Goal: Task Accomplishment & Management: Manage account settings

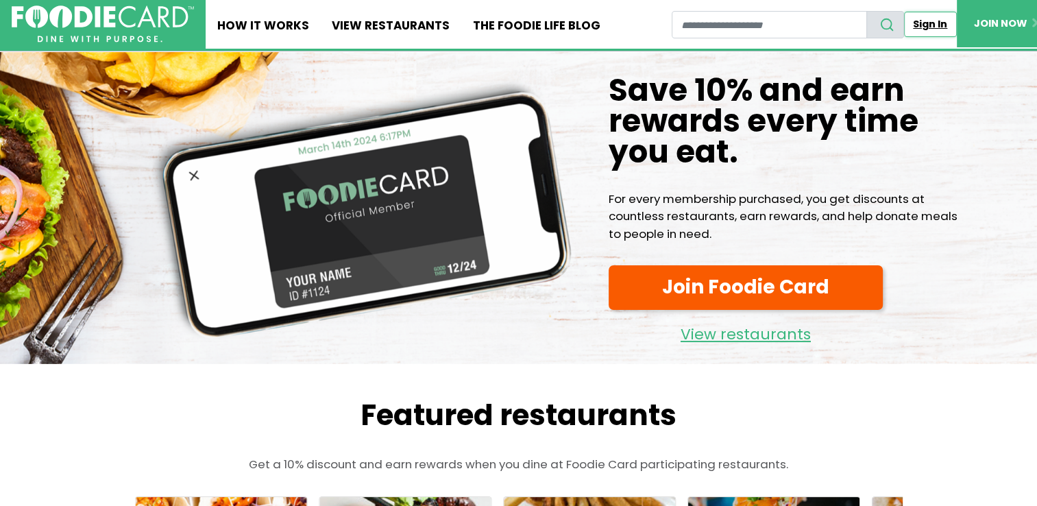
click at [927, 23] on link "Sign In" at bounding box center [930, 24] width 53 height 25
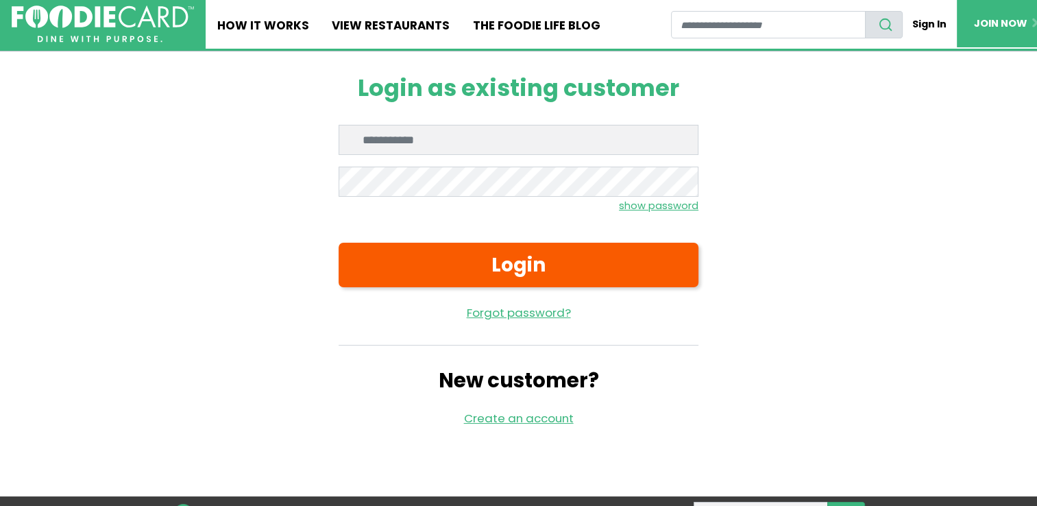
click at [384, 141] on input "Enter email" at bounding box center [519, 140] width 360 height 30
type input "**********"
click at [499, 318] on link "Forgot password?" at bounding box center [519, 312] width 360 height 17
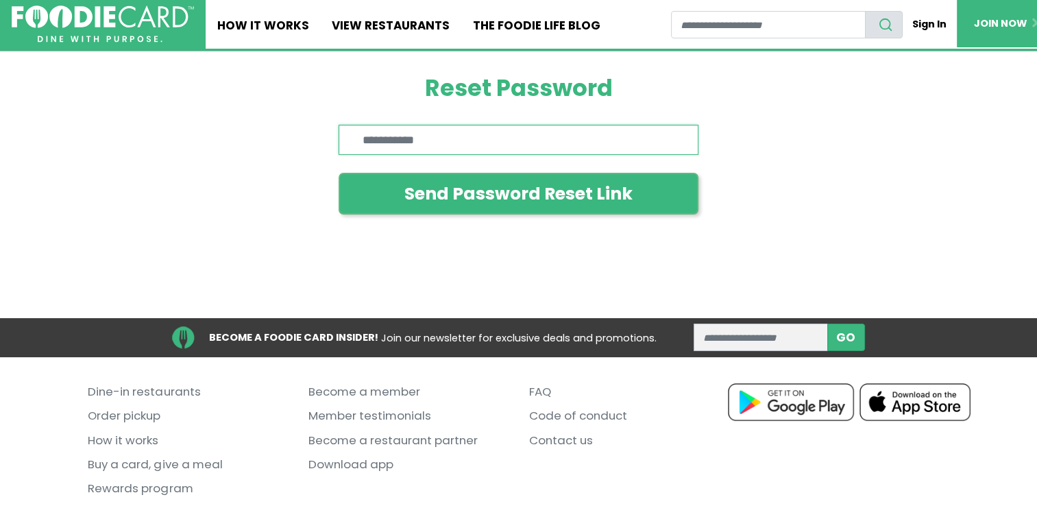
click at [450, 138] on input "Enter email" at bounding box center [519, 140] width 360 height 30
type input "**********"
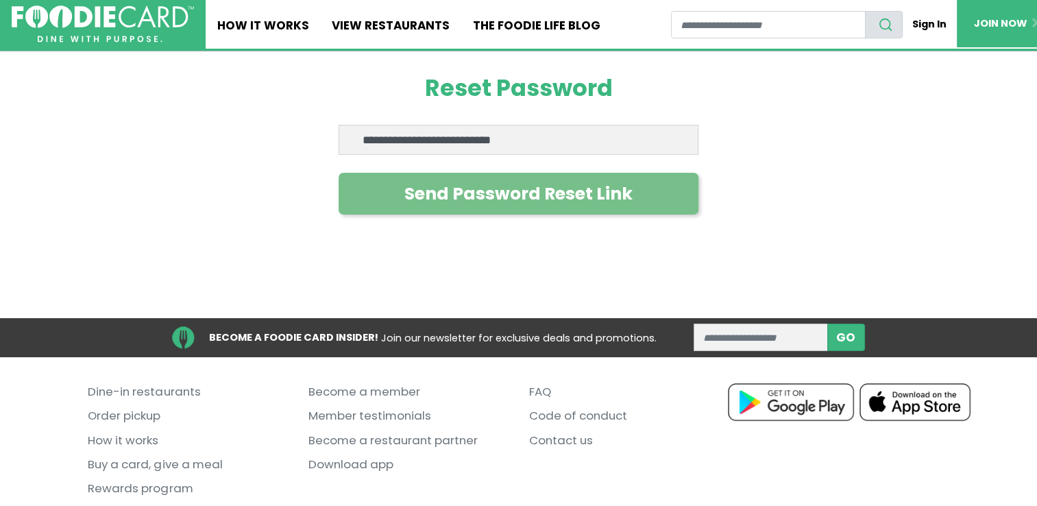
click at [451, 178] on button "Send Password Reset Link" at bounding box center [519, 194] width 360 height 42
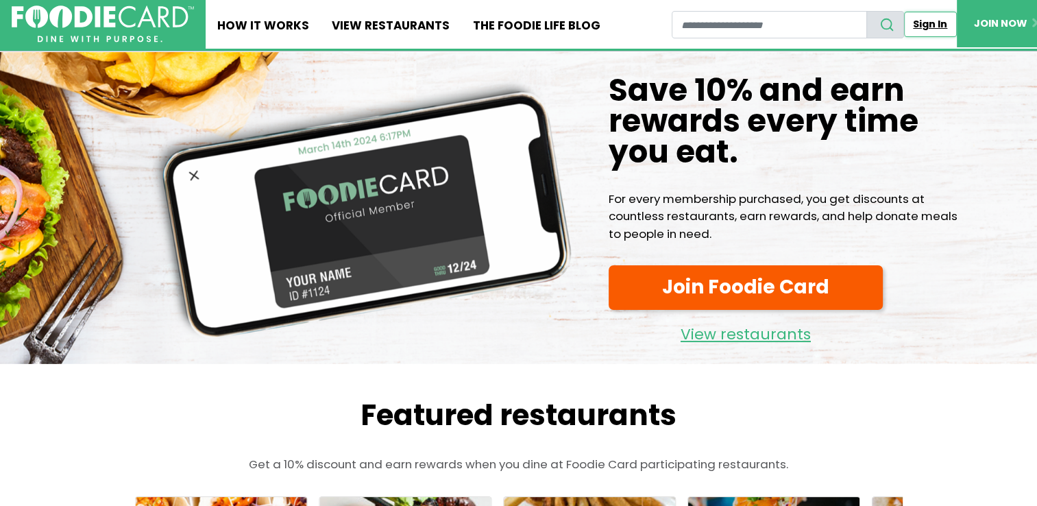
click at [929, 25] on link "Sign In" at bounding box center [930, 24] width 53 height 25
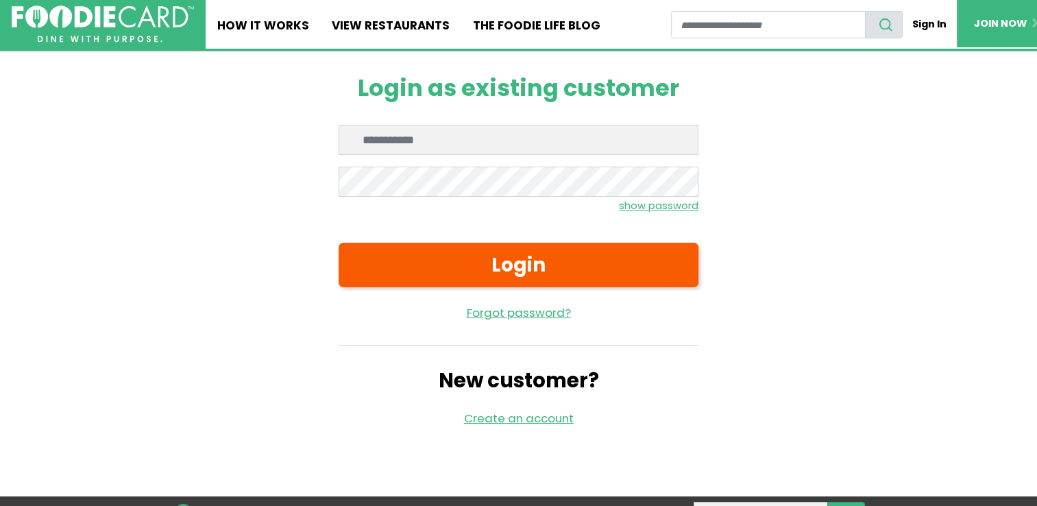
click at [520, 143] on input "Enter email" at bounding box center [519, 140] width 360 height 30
type input "**********"
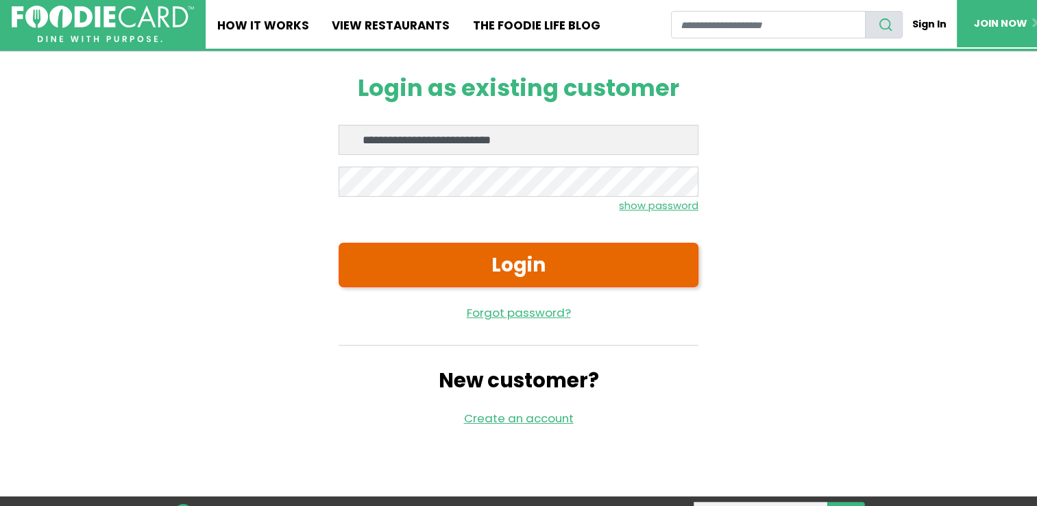
click at [576, 273] on button "Login" at bounding box center [519, 265] width 360 height 44
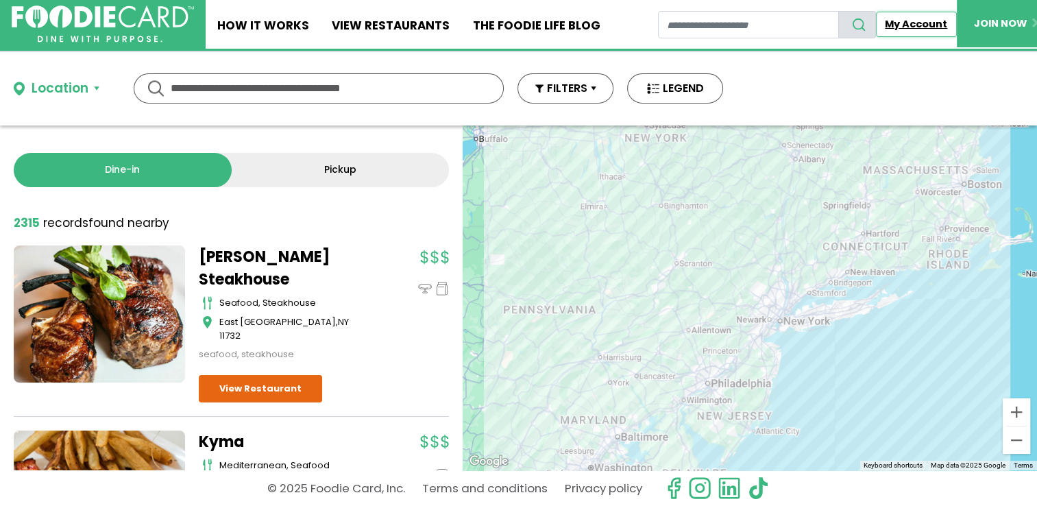
click at [903, 21] on link "My Account" at bounding box center [916, 24] width 81 height 25
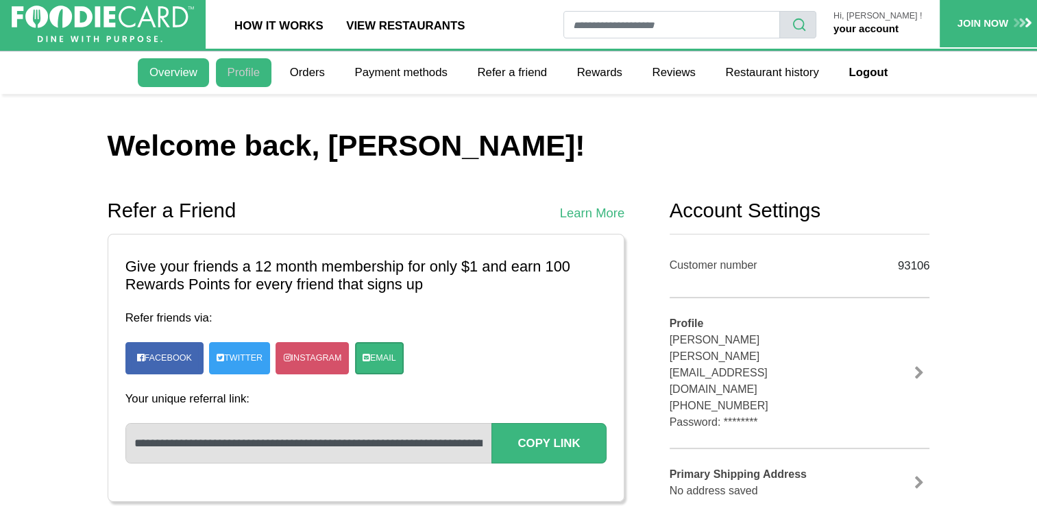
click at [228, 81] on link "Profile" at bounding box center [244, 72] width 56 height 29
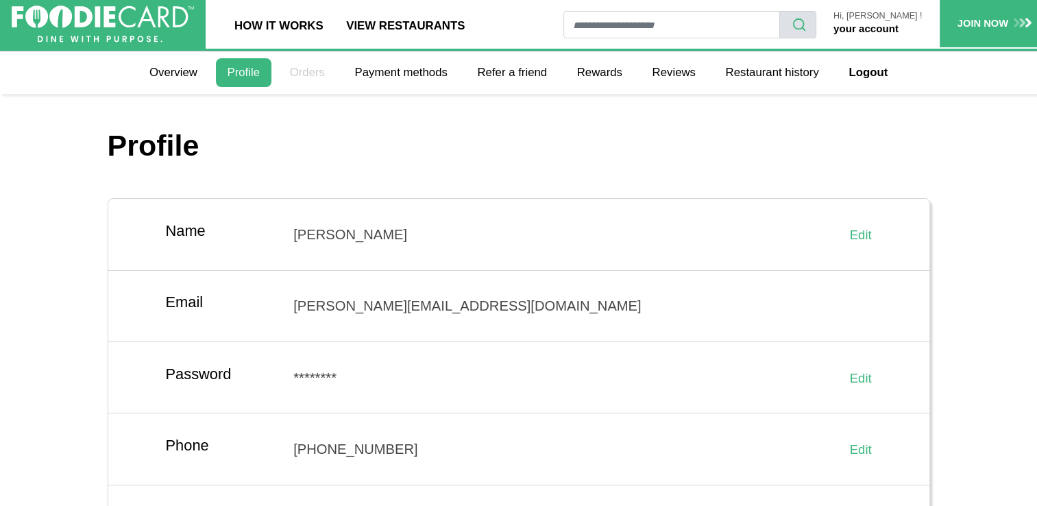
click at [296, 75] on link "Orders" at bounding box center [307, 72] width 58 height 29
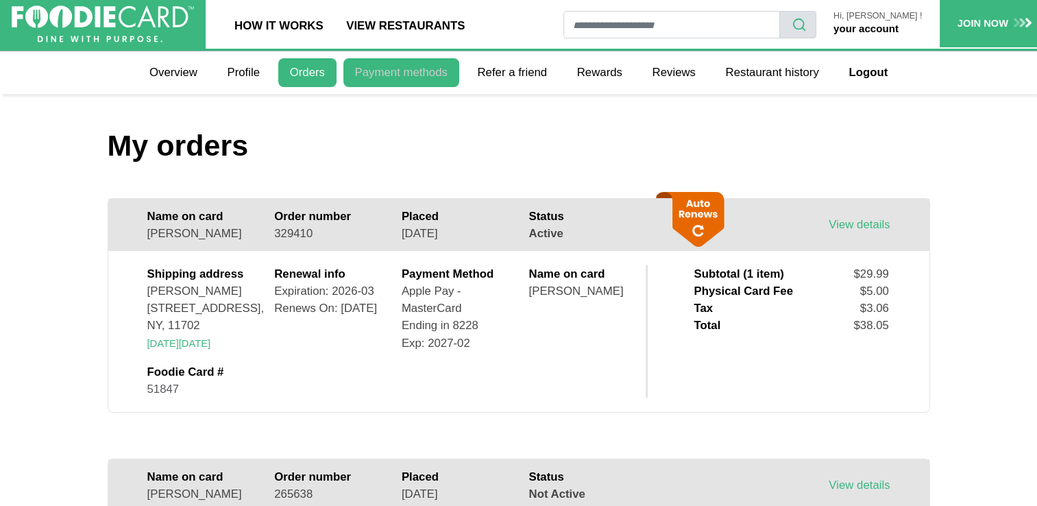
click at [380, 72] on link "Payment methods" at bounding box center [401, 72] width 116 height 29
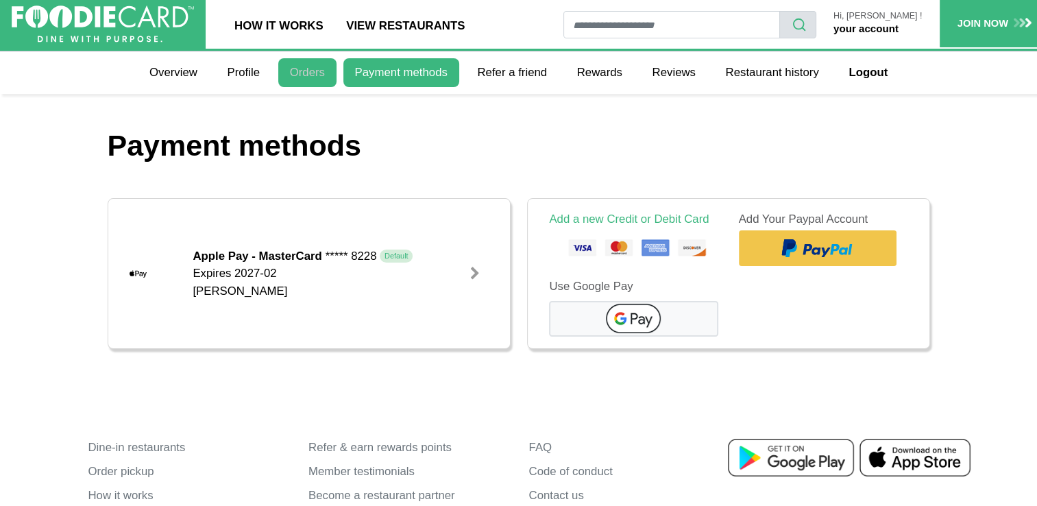
click at [318, 75] on link "Orders" at bounding box center [307, 72] width 58 height 29
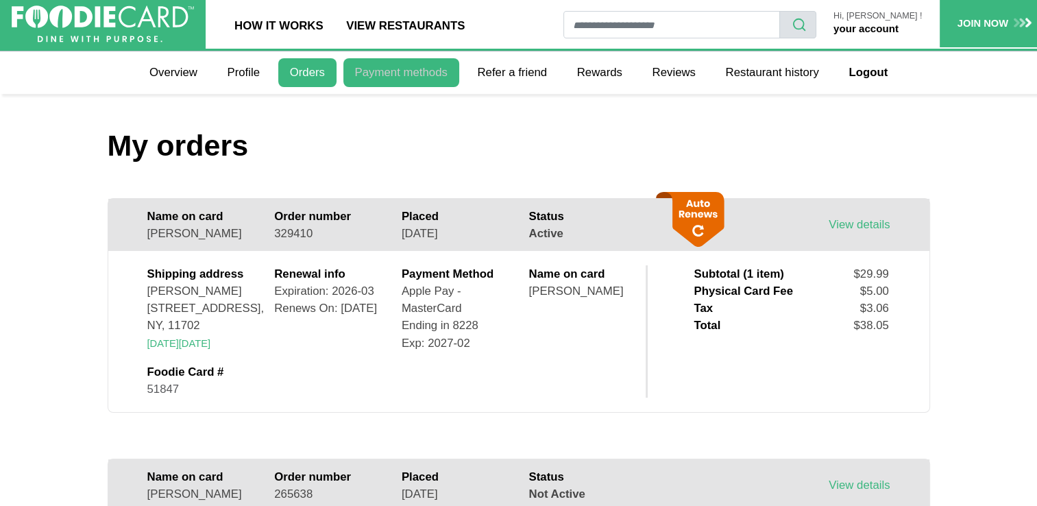
click at [417, 72] on link "Payment methods" at bounding box center [401, 72] width 116 height 29
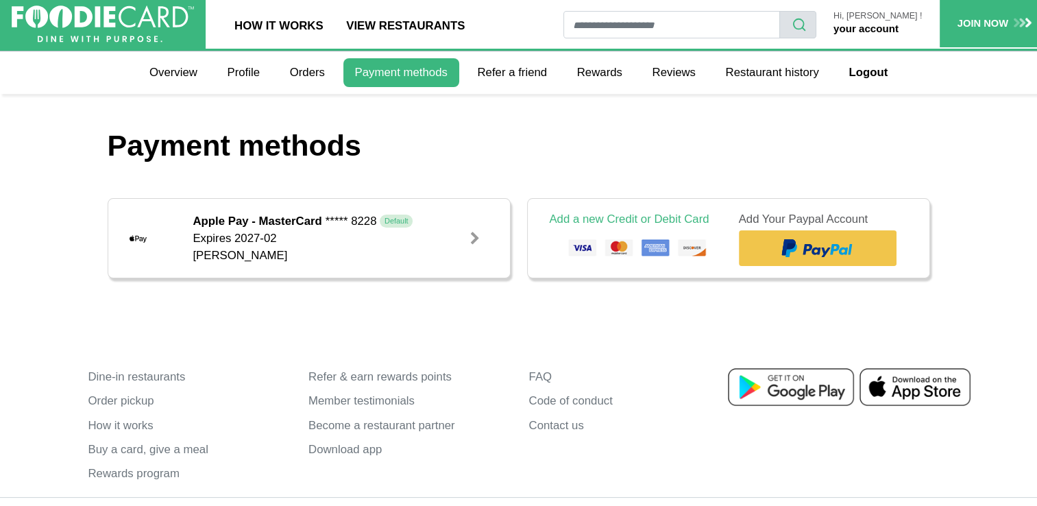
click at [470, 251] on div "Edit" at bounding box center [483, 238] width 32 height 56
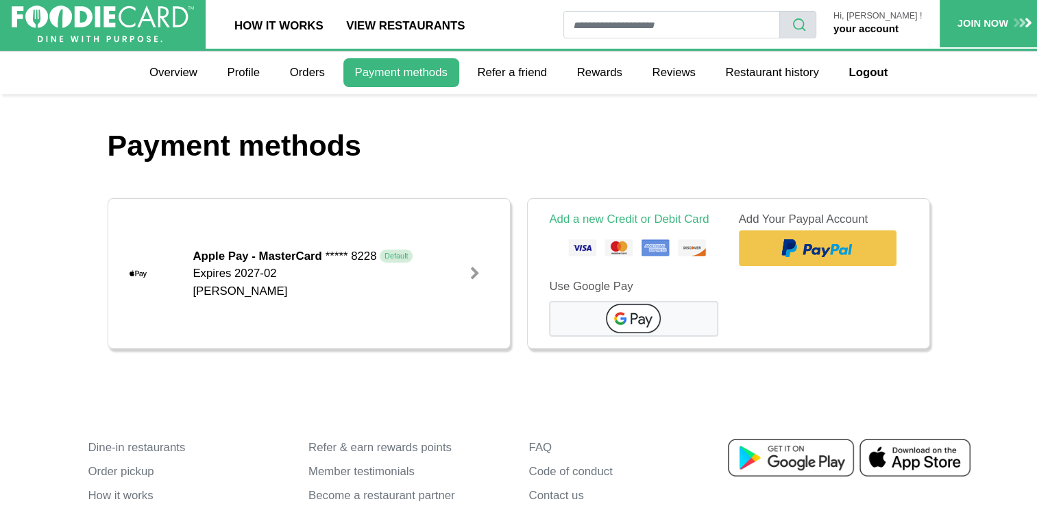
click at [472, 241] on div "Edit" at bounding box center [483, 273] width 32 height 126
click at [468, 276] on div at bounding box center [475, 274] width 14 height 14
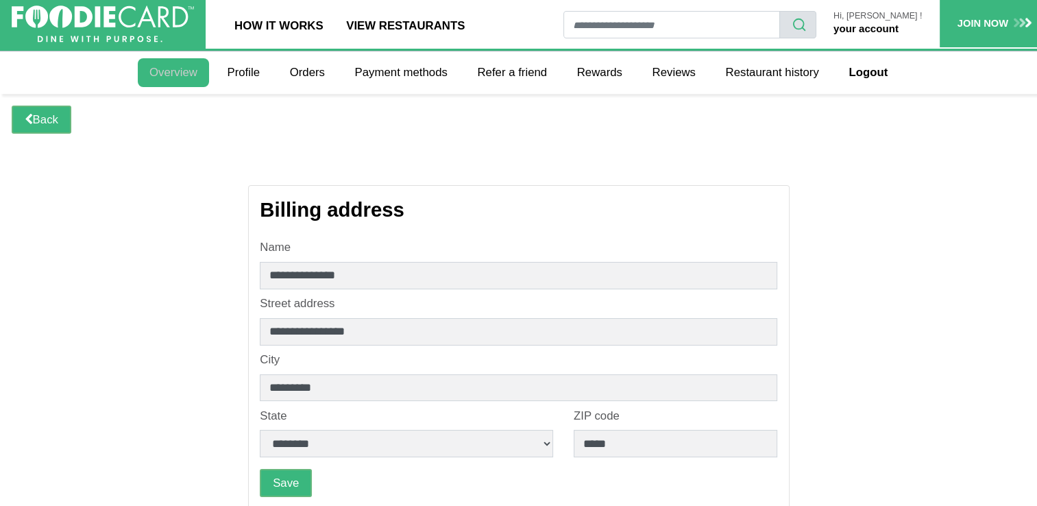
click at [186, 72] on link "Overview" at bounding box center [173, 72] width 71 height 29
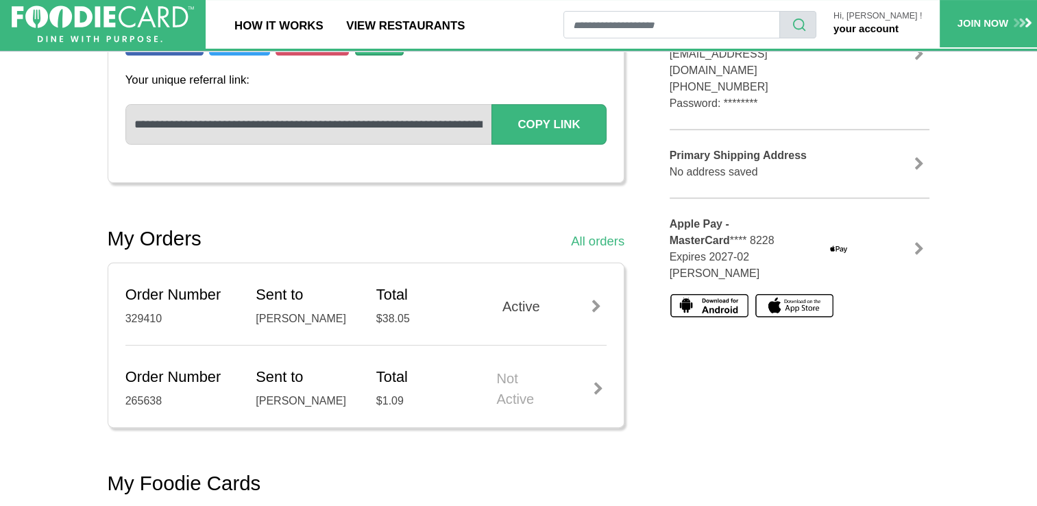
scroll to position [343, 0]
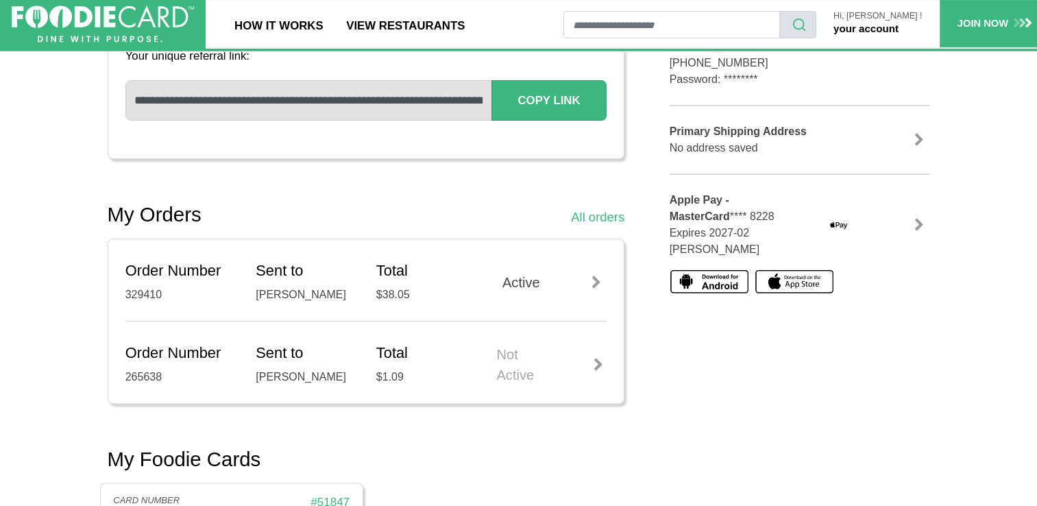
click at [579, 286] on div "Active" at bounding box center [551, 282] width 110 height 21
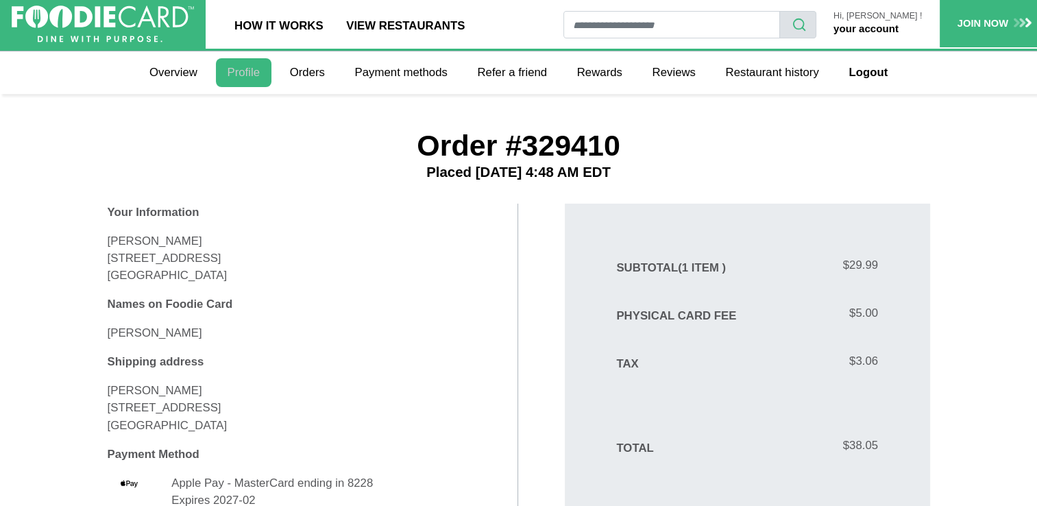
click at [246, 73] on link "Profile" at bounding box center [244, 72] width 56 height 29
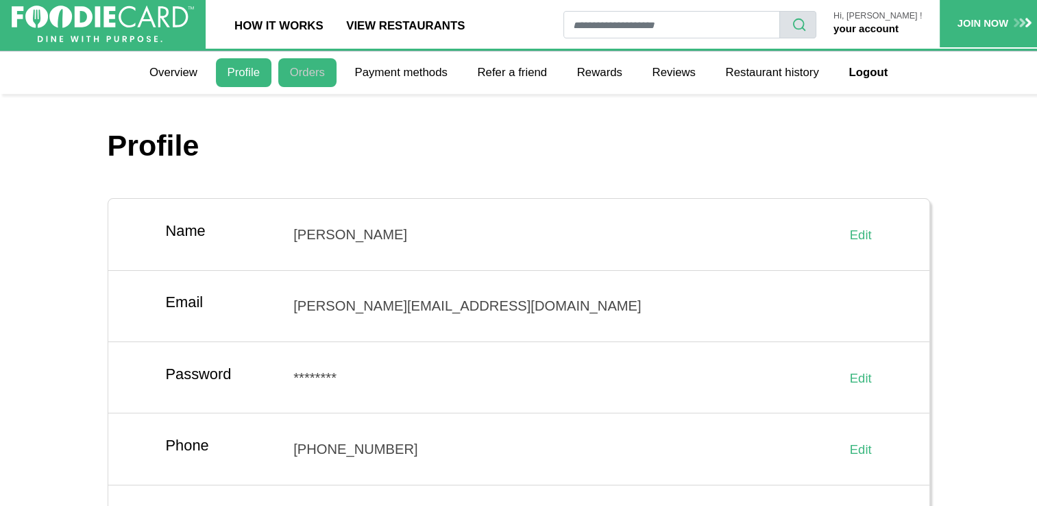
click at [315, 82] on link "Orders" at bounding box center [307, 72] width 58 height 29
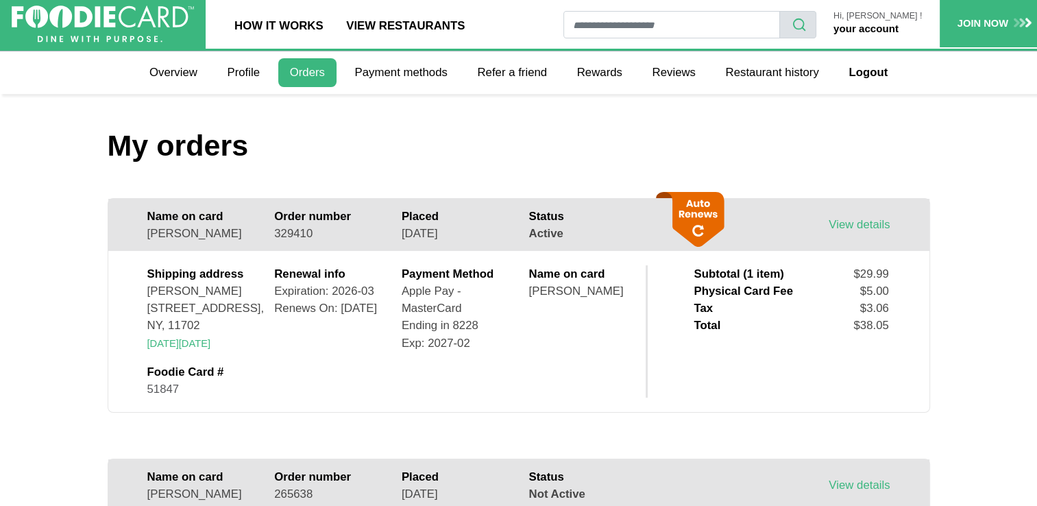
click at [694, 229] on icon at bounding box center [694, 219] width 60 height 55
click at [846, 226] on link "View details" at bounding box center [859, 224] width 61 height 13
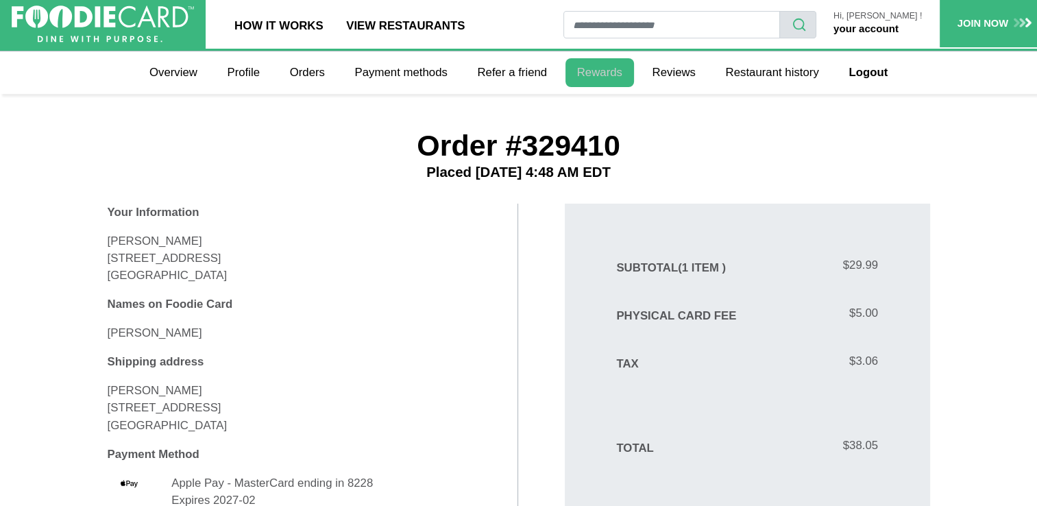
click at [587, 72] on link "Rewards" at bounding box center [599, 72] width 69 height 29
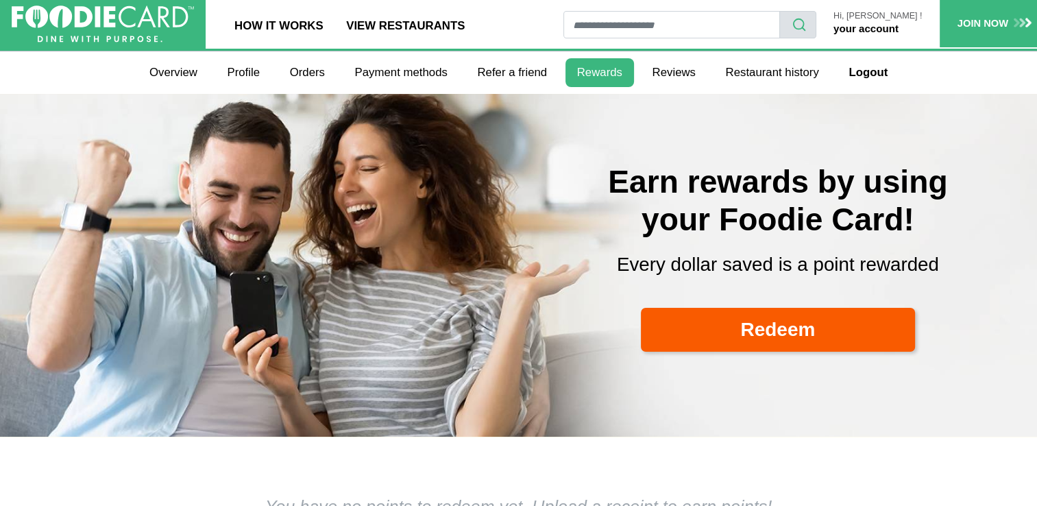
select select
click at [668, 77] on link "Reviews" at bounding box center [674, 72] width 66 height 29
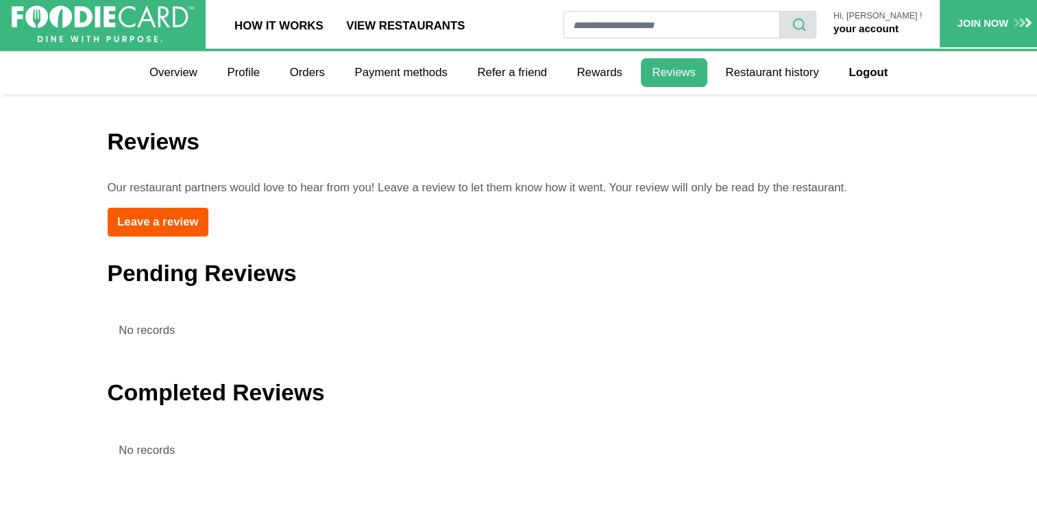
click at [886, 27] on link "your account" at bounding box center [865, 29] width 65 height 12
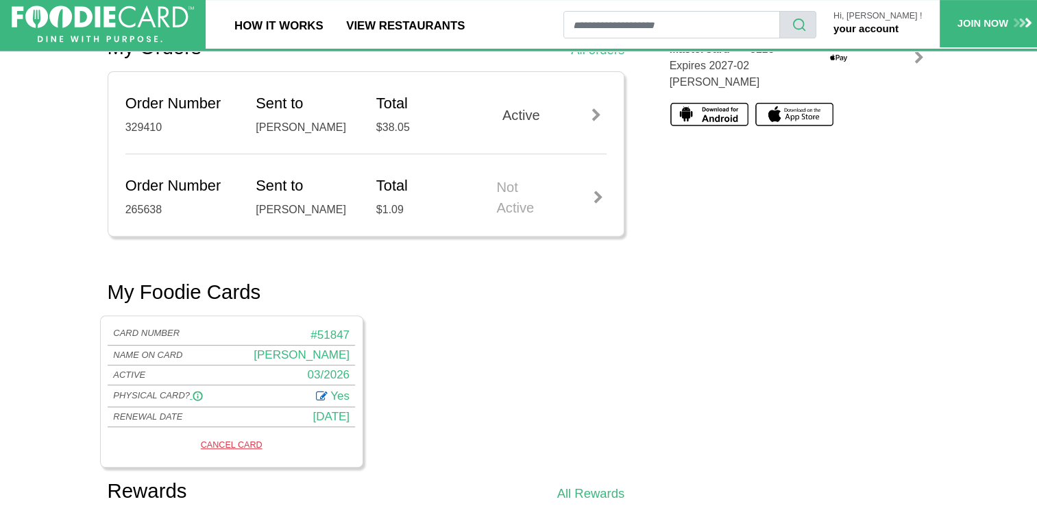
scroll to position [480, 0]
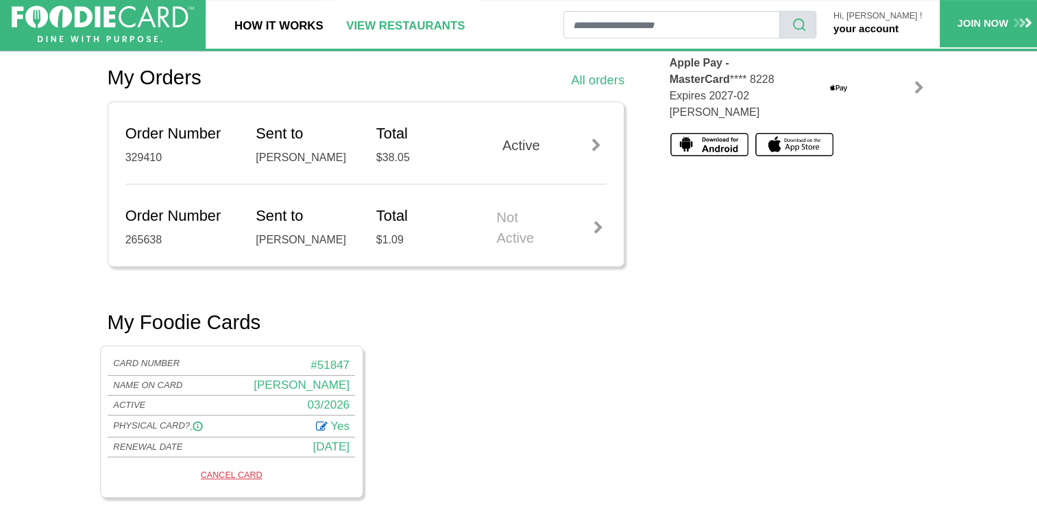
click at [407, 32] on link "View restaurants" at bounding box center [405, 24] width 142 height 49
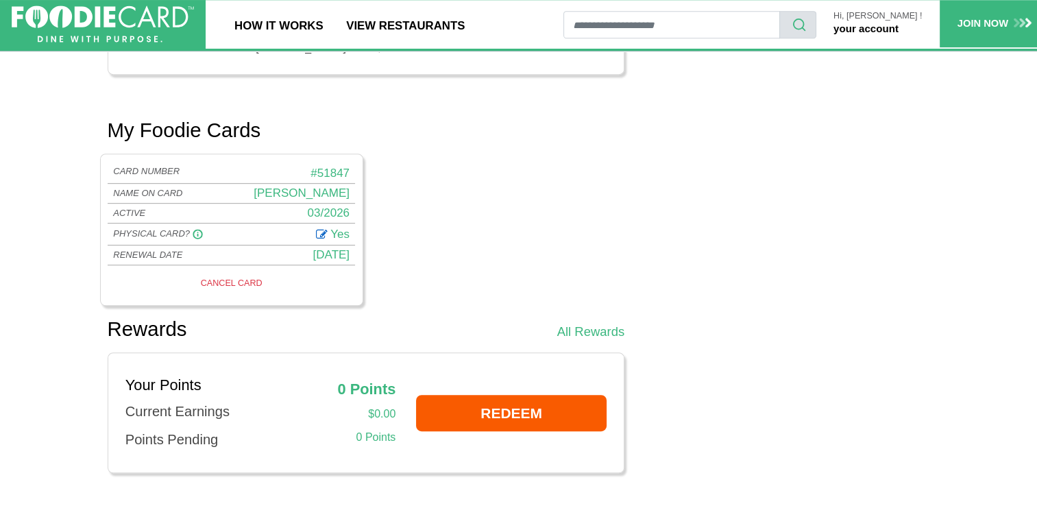
scroll to position [685, 0]
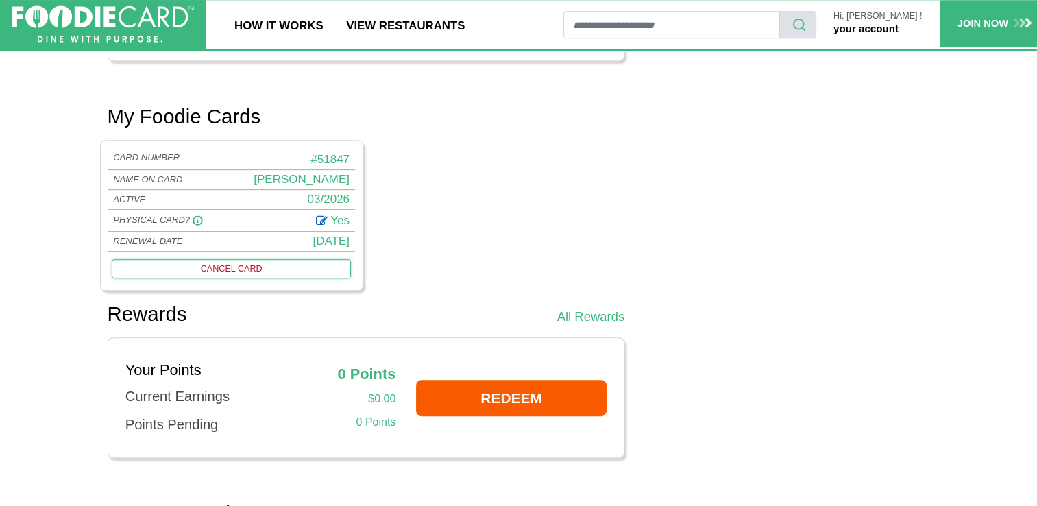
click at [232, 261] on link "CANCEL CARD" at bounding box center [231, 268] width 239 height 19
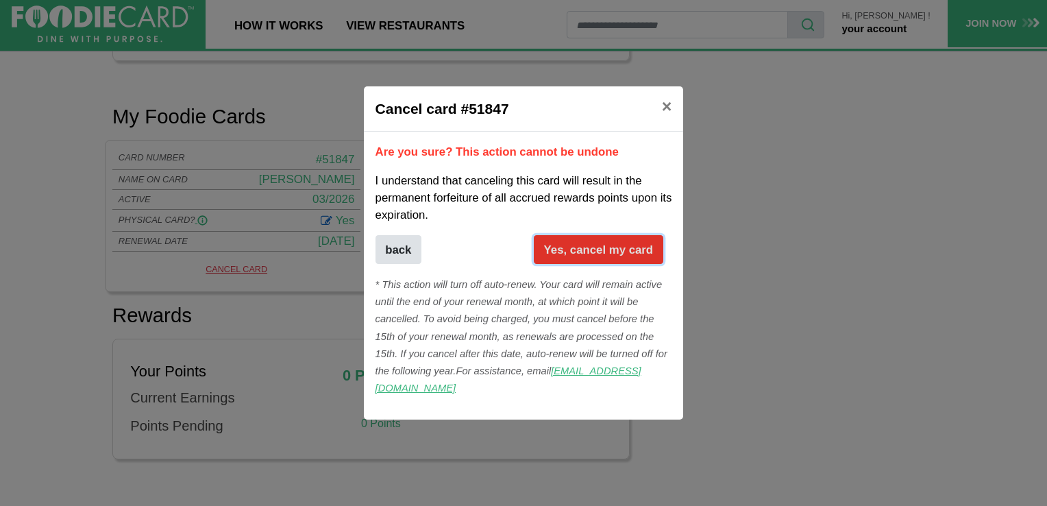
click at [598, 264] on button "Yes, cancel my card" at bounding box center [599, 249] width 130 height 29
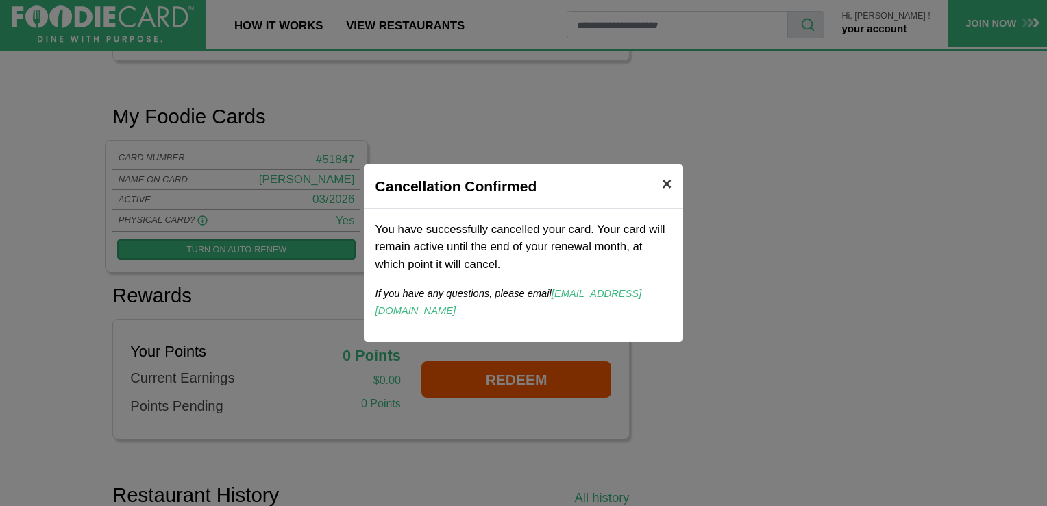
click at [669, 193] on span "×" at bounding box center [667, 183] width 10 height 19
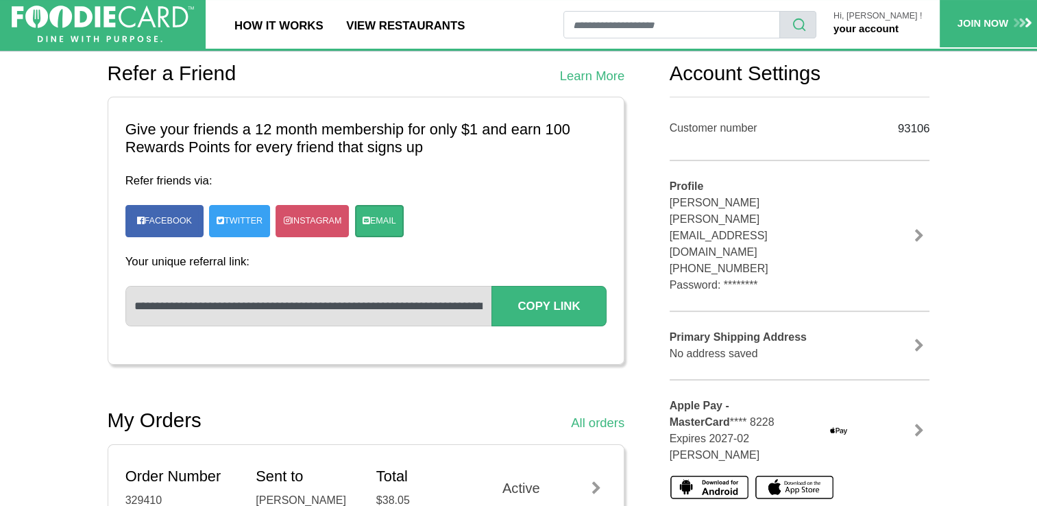
scroll to position [0, 0]
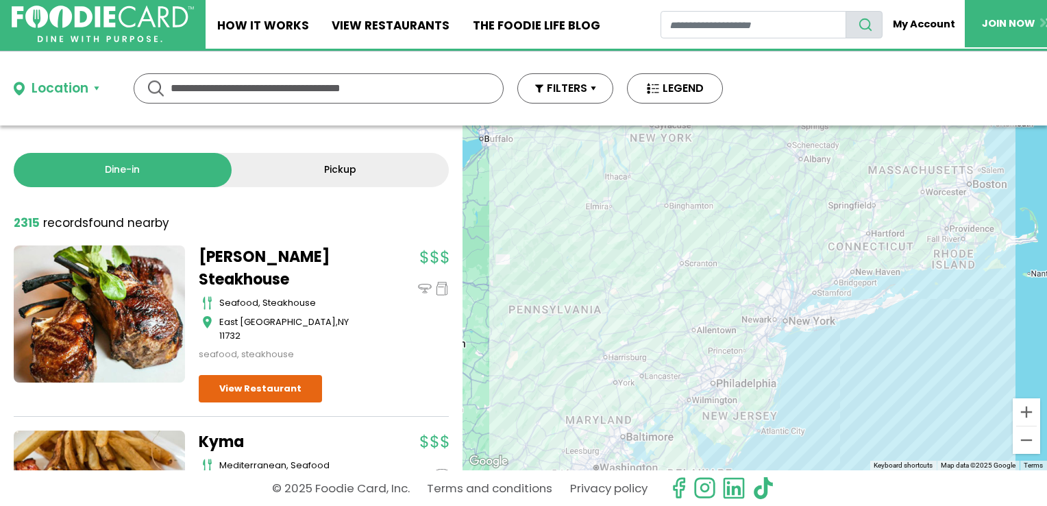
click at [300, 92] on input "text" at bounding box center [319, 88] width 296 height 29
click at [75, 97] on div "Location" at bounding box center [60, 89] width 57 height 20
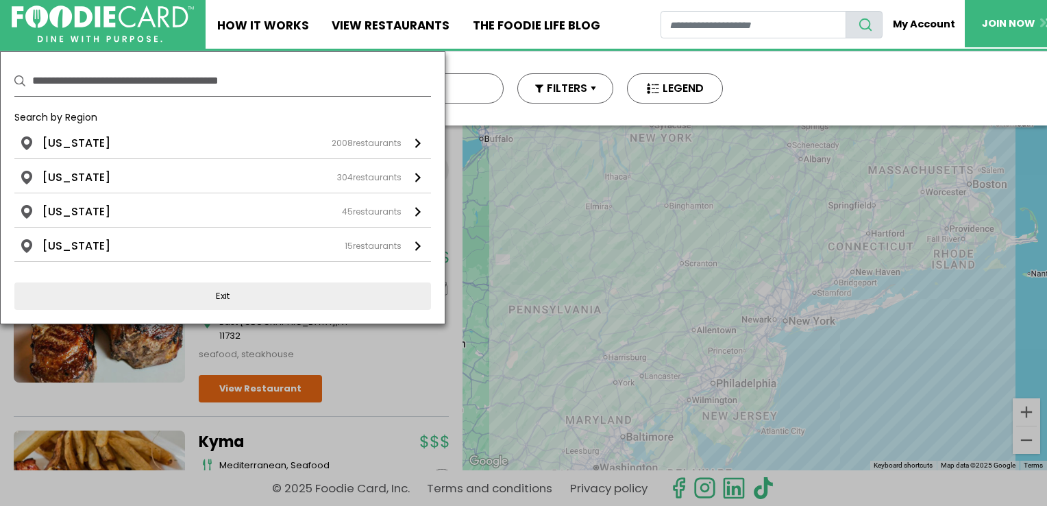
click at [118, 84] on input "text" at bounding box center [231, 81] width 399 height 30
type input "*****"
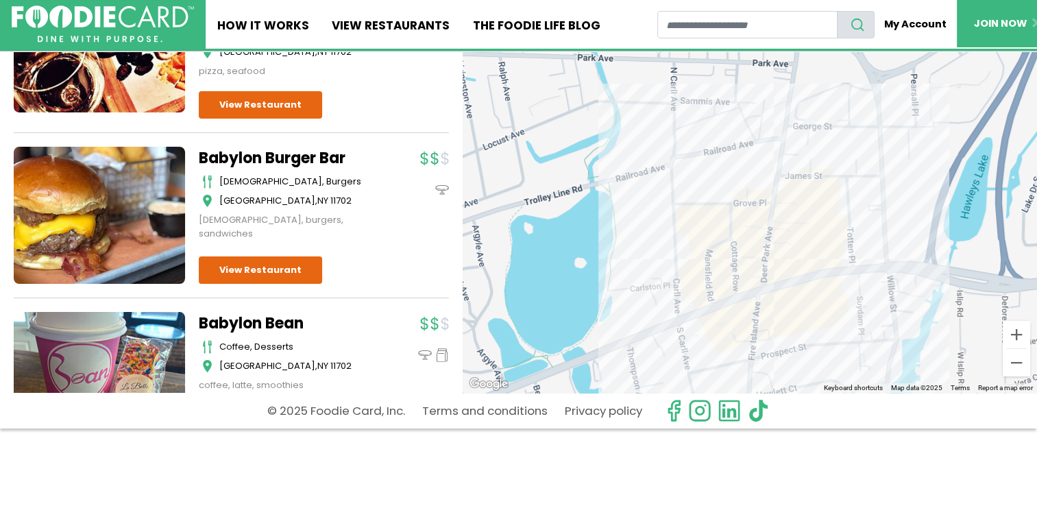
scroll to position [79, 0]
